Goal: Transaction & Acquisition: Book appointment/travel/reservation

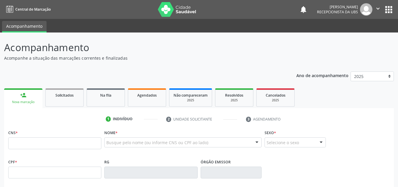
click at [60, 142] on input "text" at bounding box center [54, 143] width 93 height 12
click at [62, 142] on input "text" at bounding box center [54, 143] width 93 height 12
drag, startPoint x: 129, startPoint y: 59, endPoint x: 1, endPoint y: 50, distance: 128.3
click at [1, 50] on div "Acompanhamento Acompanhe a situação das marcações correntes e finalizadas Relat…" at bounding box center [199, 175] width 398 height 287
click at [91, 43] on p "Acompanhamento" at bounding box center [140, 47] width 273 height 15
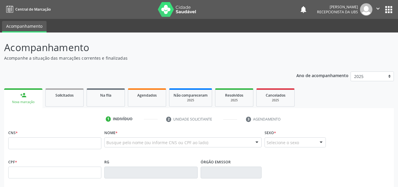
drag, startPoint x: 130, startPoint y: 58, endPoint x: 0, endPoint y: 48, distance: 130.8
click at [0, 48] on div "Acompanhamento Acompanhe a situação das marcações correntes e finalizadas Relat…" at bounding box center [199, 175] width 398 height 287
drag, startPoint x: 123, startPoint y: 57, endPoint x: 0, endPoint y: 45, distance: 122.9
click at [0, 45] on div "Acompanhamento Acompanhe a situação das marcações correntes e finalizadas Relat…" at bounding box center [199, 175] width 398 height 287
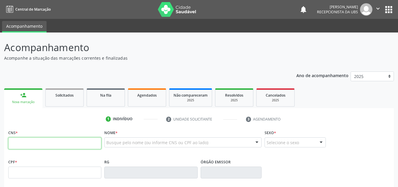
click at [34, 143] on input "text" at bounding box center [54, 143] width 93 height 12
click at [57, 147] on input "text" at bounding box center [54, 143] width 93 height 12
type input "700 4004 3400 6840"
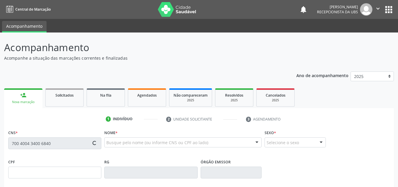
type input "14/[DATE]"
type input "[PERSON_NAME]"
type input "[PHONE_NUMBER]"
type input "1239"
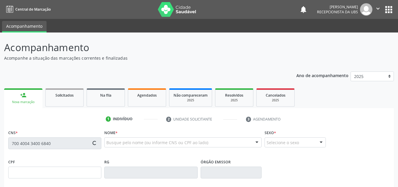
type input "066.470.394-14"
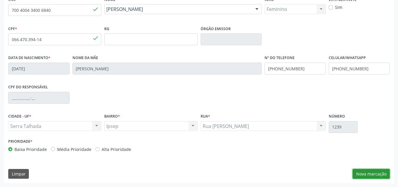
click at [366, 171] on button "Nova marcação" at bounding box center [371, 174] width 37 height 10
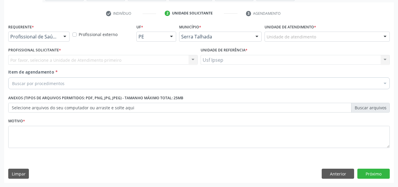
click at [68, 36] on div at bounding box center [64, 37] width 9 height 10
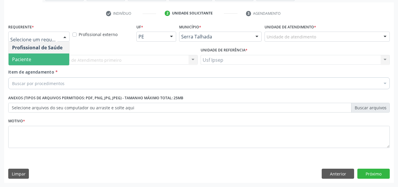
click at [40, 62] on span "Paciente" at bounding box center [39, 59] width 61 height 12
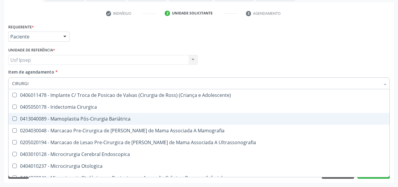
scroll to position [501, 0]
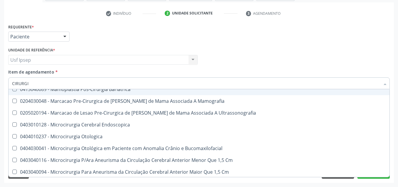
drag, startPoint x: 33, startPoint y: 84, endPoint x: 0, endPoint y: 84, distance: 33.3
click at [0, 84] on div "Acompanhamento Acompanhe a situação das marcações correntes e finalizadas Relat…" at bounding box center [199, 57] width 398 height 260
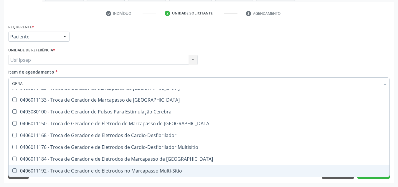
scroll to position [283, 0]
type input "GERAL"
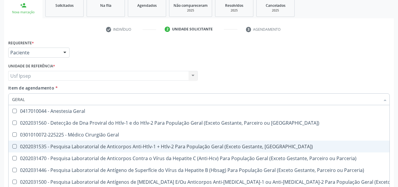
scroll to position [106, 0]
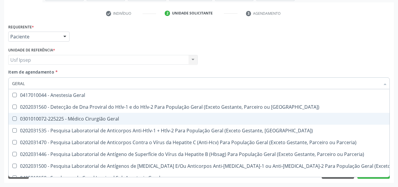
click at [93, 120] on div "0301010072-225225 - Médico Cirurgião Geral" at bounding box center [237, 118] width 451 height 5
checkbox Geral "true"
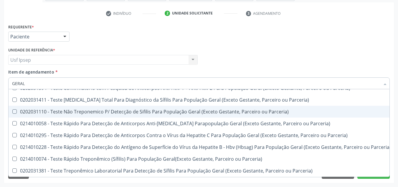
click at [279, 71] on div "Item de agendamento * GERAL Desfazer seleção 0417010044 - Anestesia Geral 02020…" at bounding box center [199, 78] width 382 height 19
checkbox Parceria\) "true"
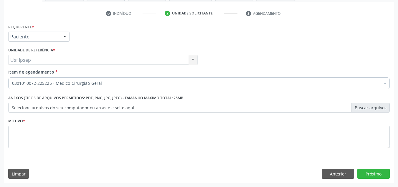
scroll to position [0, 0]
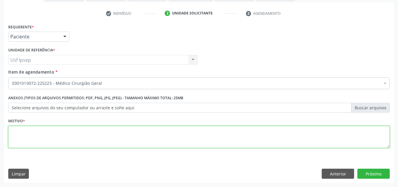
click at [124, 128] on textarea at bounding box center [199, 137] width 382 height 22
type textarea "*"
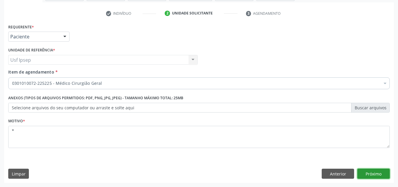
click at [389, 172] on button "Próximo" at bounding box center [374, 173] width 32 height 10
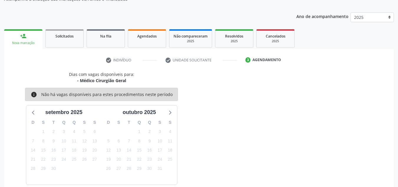
scroll to position [87, 0]
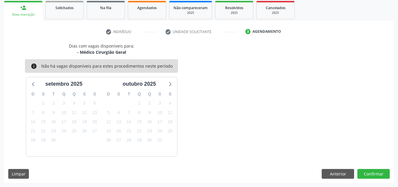
drag, startPoint x: 127, startPoint y: 52, endPoint x: 80, endPoint y: 52, distance: 47.2
click at [80, 52] on div "- Médico Cirurgião Geral" at bounding box center [101, 52] width 65 height 6
click at [137, 54] on div "Dias com vagas disponíveis para: - Médico Cirurgião Geral info Não há vagas dis…" at bounding box center [101, 99] width 195 height 113
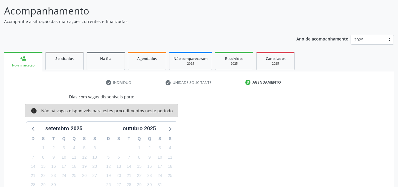
scroll to position [0, 0]
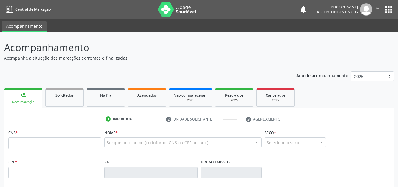
click at [75, 145] on input "text" at bounding box center [54, 143] width 93 height 12
click at [22, 142] on input "text" at bounding box center [54, 143] width 93 height 12
type input "700 4004 3400 6840"
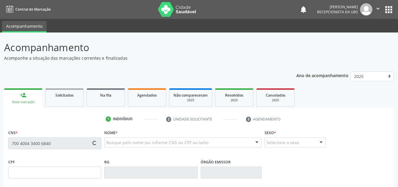
type input "066.470.394-14"
type input "14/[DATE]"
type input "[PERSON_NAME]"
type input "[PHONE_NUMBER]"
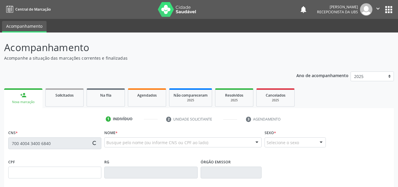
type input "1239"
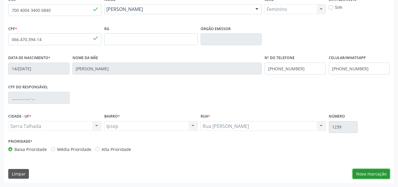
click at [366, 173] on button "Nova marcação" at bounding box center [371, 174] width 37 height 10
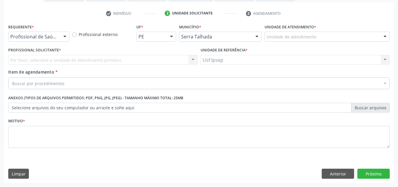
scroll to position [106, 0]
click at [74, 89] on div "Buscar por procedimentos" at bounding box center [199, 83] width 382 height 12
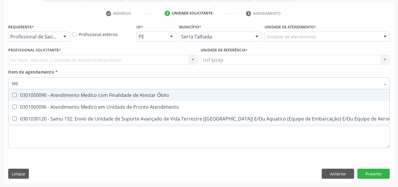
type input "M"
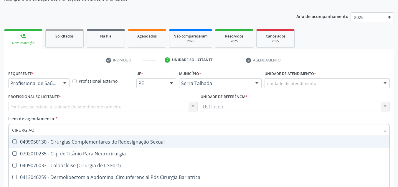
scroll to position [0, 0]
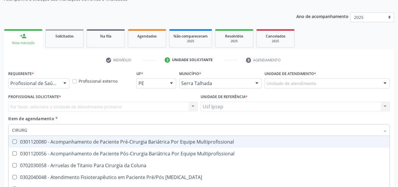
type input "CIRUR"
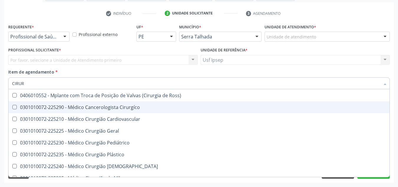
scroll to position [885, 0]
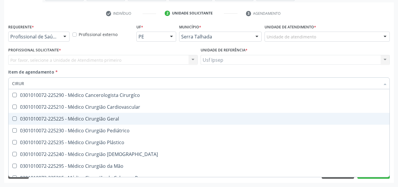
click at [103, 116] on div "0301010072-225225 - Médico Cirurgião Geral" at bounding box center [199, 118] width 374 height 5
checkbox Geral "true"
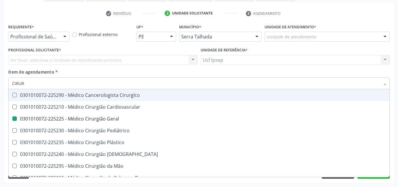
click at [381, 14] on ul "check Indivíduo 2 Unidade solicitante 3 Agendamento" at bounding box center [199, 14] width 390 height 10
checkbox Multiprofissional "true"
checkbox Geral "false"
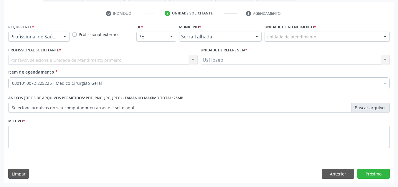
scroll to position [0, 0]
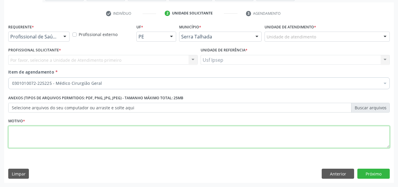
click at [159, 138] on textarea at bounding box center [199, 137] width 382 height 22
type textarea "*"
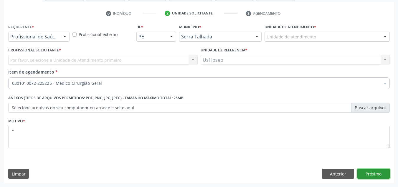
click at [382, 171] on button "Próximo" at bounding box center [374, 173] width 32 height 10
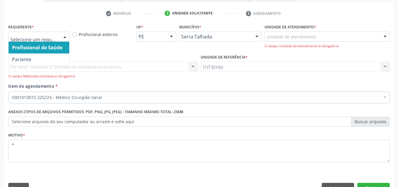
click at [67, 34] on div at bounding box center [64, 37] width 9 height 10
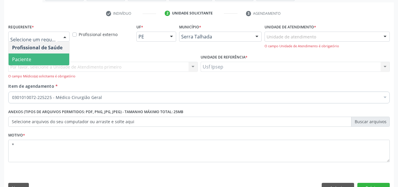
click at [42, 57] on span "Paciente" at bounding box center [39, 59] width 61 height 12
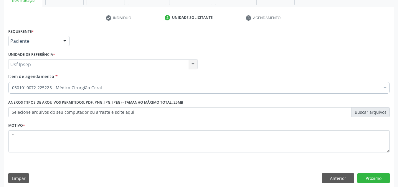
scroll to position [106, 0]
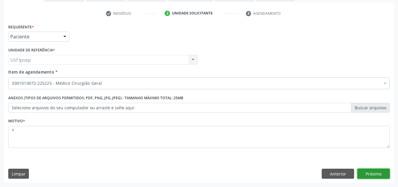
click at [379, 169] on button "Próximo" at bounding box center [374, 173] width 32 height 10
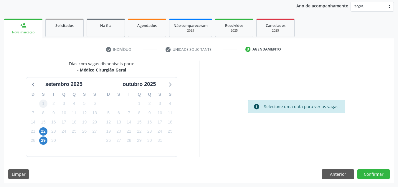
scroll to position [70, 0]
click at [32, 83] on icon at bounding box center [34, 84] width 8 height 8
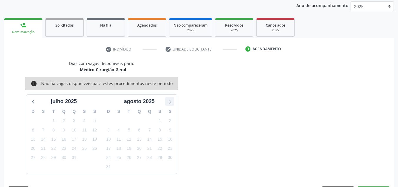
click at [173, 100] on icon at bounding box center [170, 101] width 8 height 8
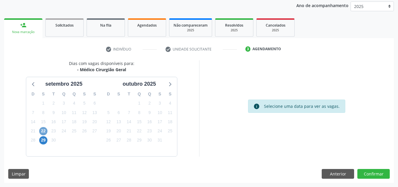
click at [45, 134] on span "22" at bounding box center [43, 131] width 8 height 8
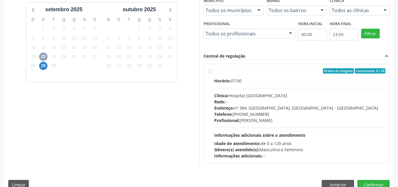
scroll to position [155, 0]
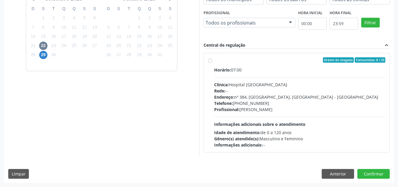
click at [209, 63] on div "Ordem de chegada Consumidos: 8 / 20 Horário: 07:00 Clínica: Hospital [GEOGRAPHI…" at bounding box center [297, 102] width 178 height 91
radio input "true"
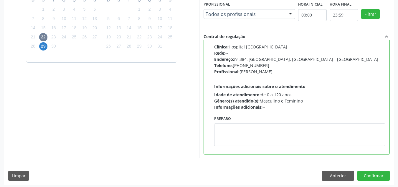
scroll to position [166, 0]
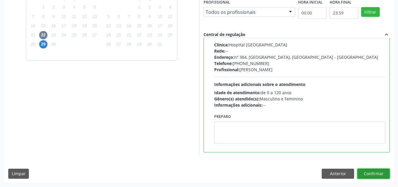
click at [369, 172] on button "Confirmar" at bounding box center [374, 173] width 32 height 10
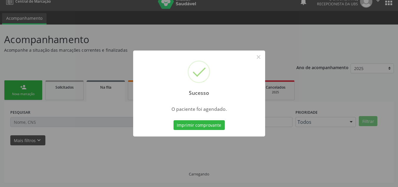
scroll to position [8, 0]
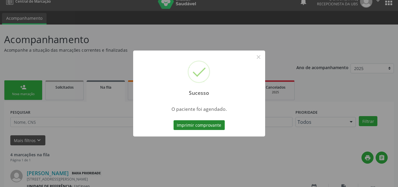
click at [189, 125] on button "Imprimir comprovante" at bounding box center [199, 125] width 51 height 10
